Goal: Information Seeking & Learning: Learn about a topic

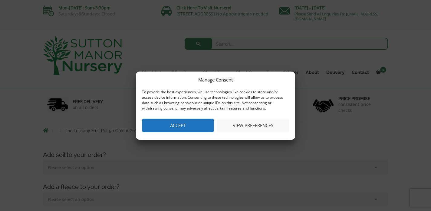
click at [259, 128] on button "View preferences" at bounding box center [253, 126] width 72 height 14
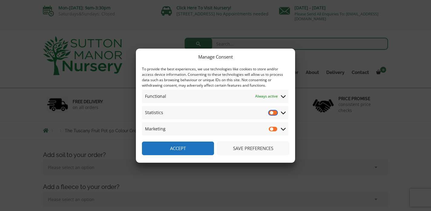
click at [275, 112] on input "Statistics" at bounding box center [272, 113] width 9 height 6
click at [271, 110] on input "Statistics" at bounding box center [272, 113] width 9 height 6
click at [282, 112] on icon at bounding box center [283, 112] width 5 height 5
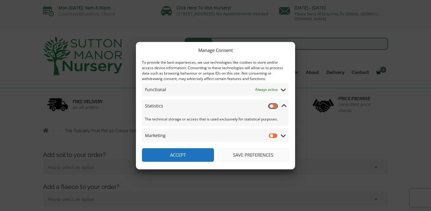
click at [275, 105] on input "Statistics" at bounding box center [272, 106] width 9 height 6
click at [270, 105] on input "Statistics" at bounding box center [272, 106] width 9 height 6
checkbox input "false"
click at [249, 155] on button "Save preferences" at bounding box center [253, 155] width 72 height 14
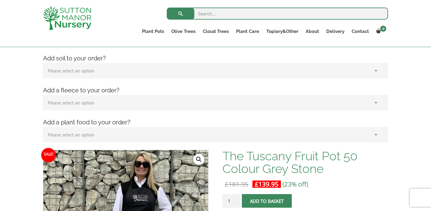
scroll to position [86, 0]
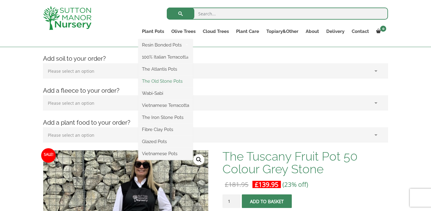
click at [150, 81] on link "The Old Stone Pots" at bounding box center [165, 81] width 54 height 9
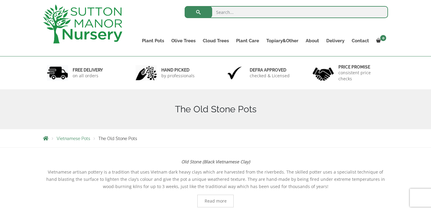
scroll to position [14, 0]
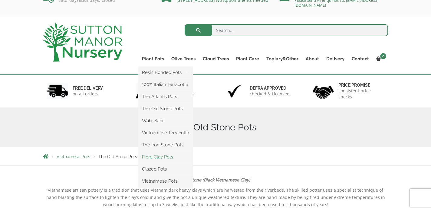
click at [155, 157] on link "Fibre Clay Pots" at bounding box center [165, 157] width 54 height 9
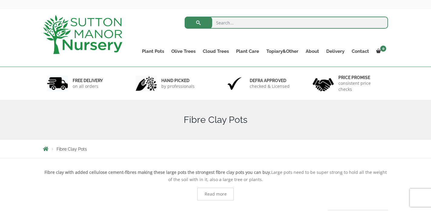
scroll to position [17, 0]
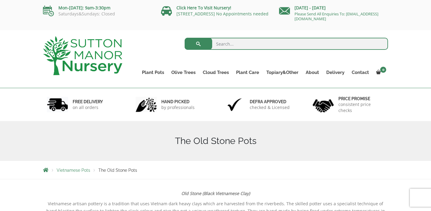
scroll to position [14, 0]
